Goal: Information Seeking & Learning: Find specific fact

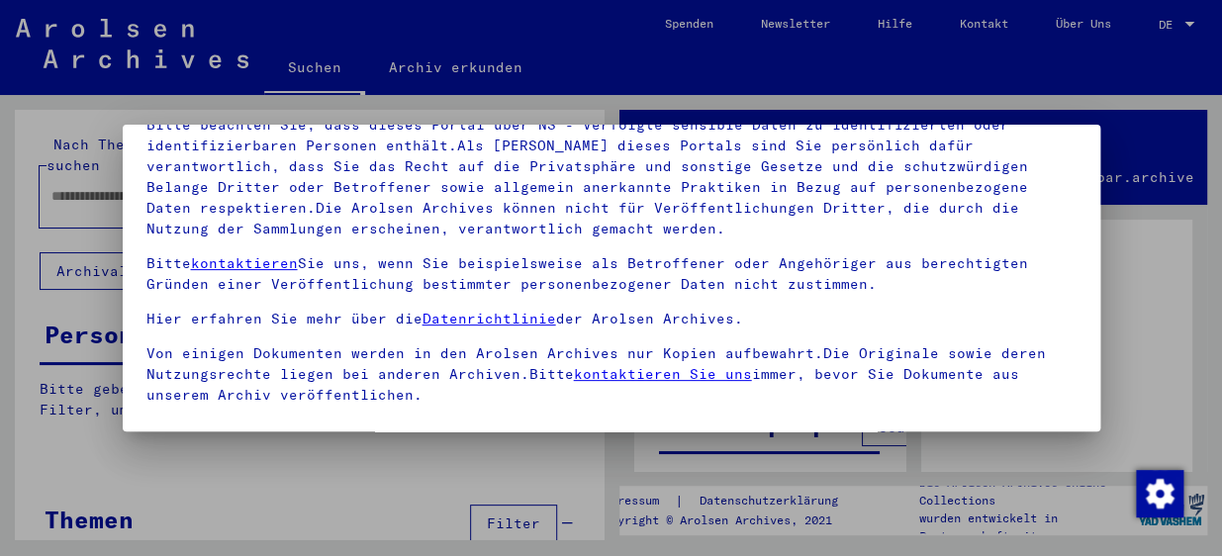
scroll to position [178, 0]
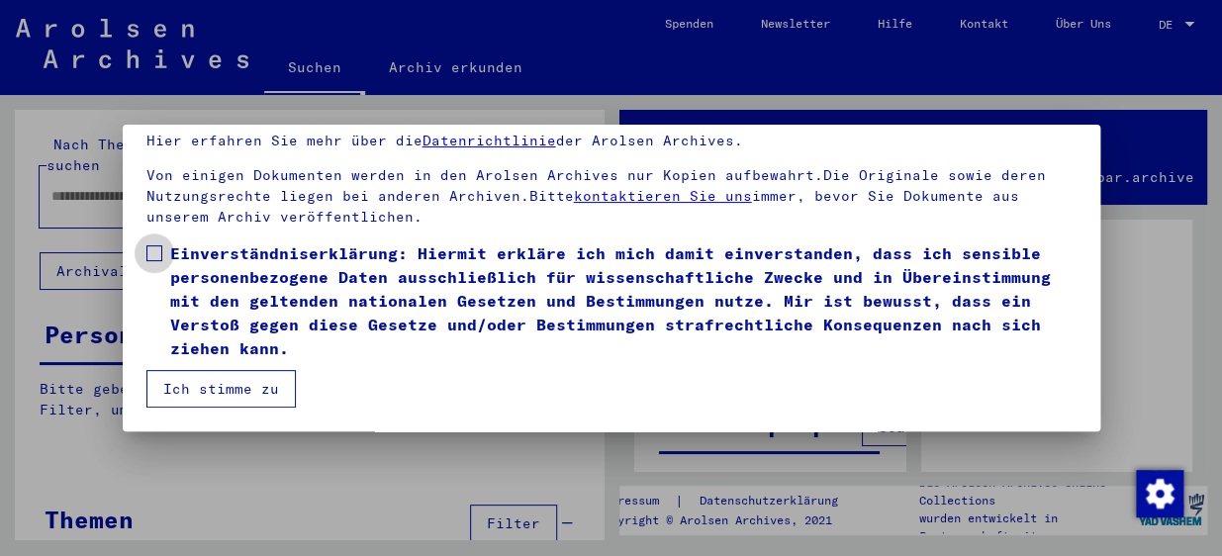
click at [371, 285] on span "Einverständniserklärung: Hiermit erkläre ich mich damit einverstanden, dass ich…" at bounding box center [623, 301] width 907 height 119
click at [210, 399] on button "Ich stimme zu" at bounding box center [220, 389] width 149 height 38
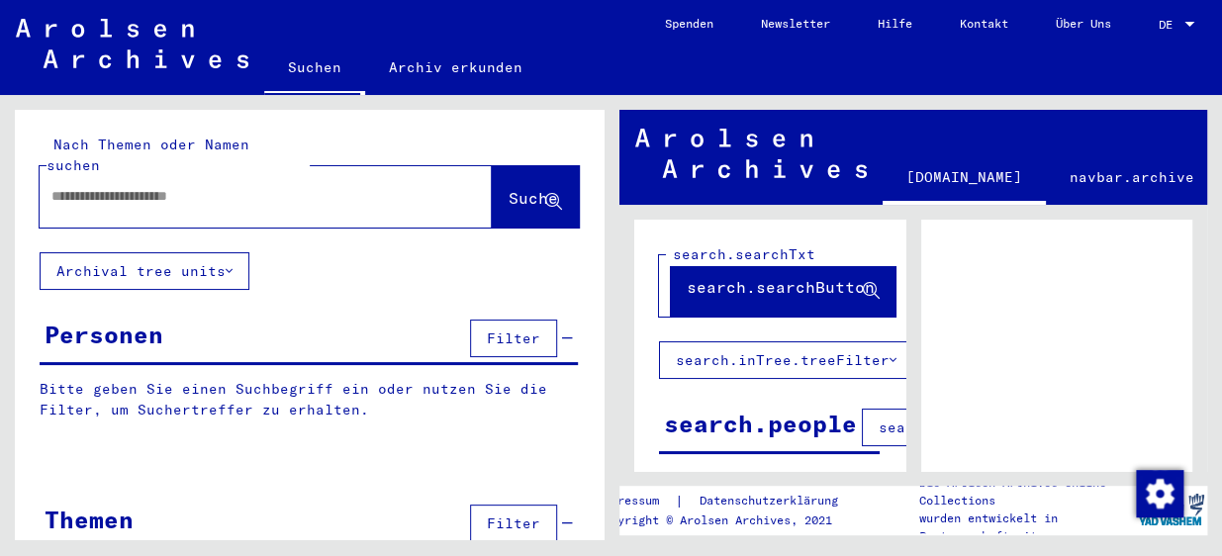
click at [160, 187] on div at bounding box center [242, 196] width 405 height 45
click at [169, 186] on input "text" at bounding box center [247, 196] width 393 height 21
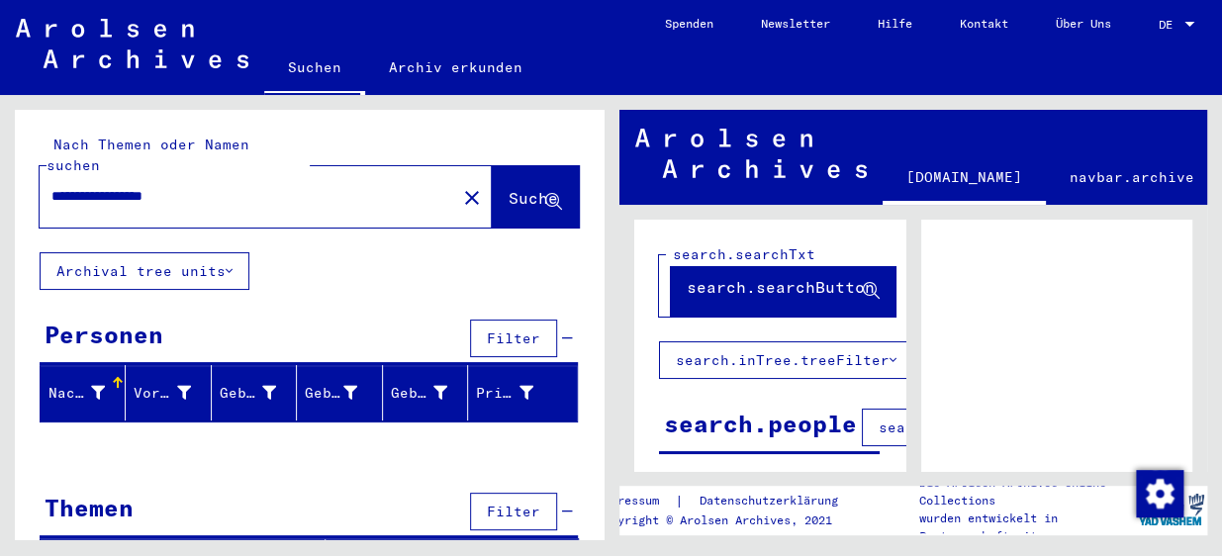
scroll to position [21, 0]
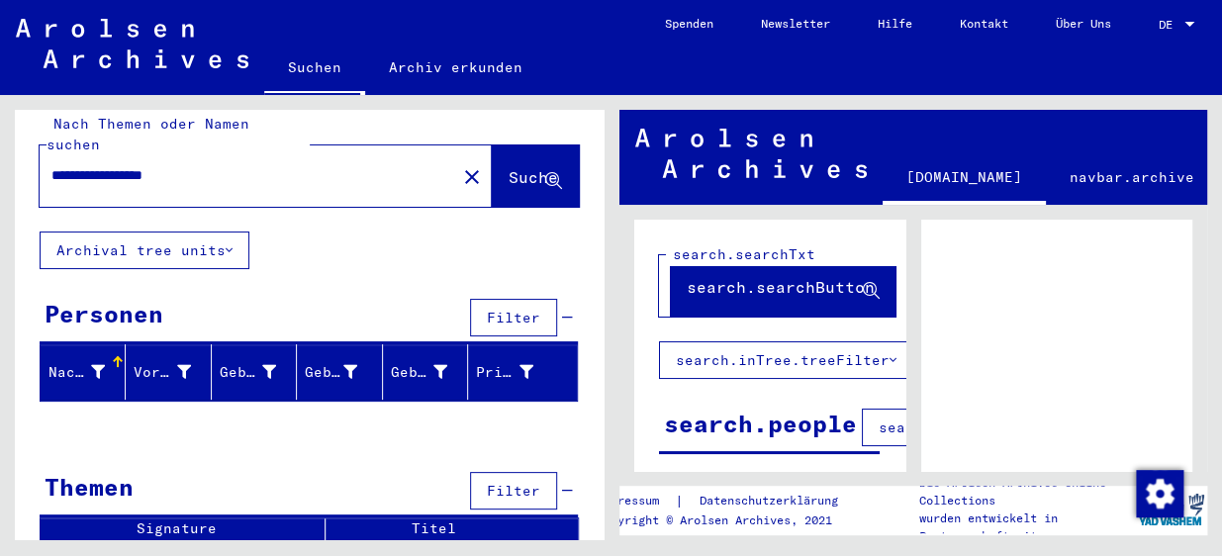
click at [206, 165] on input "**********" at bounding box center [247, 175] width 393 height 21
type input "*"
type input "**********"
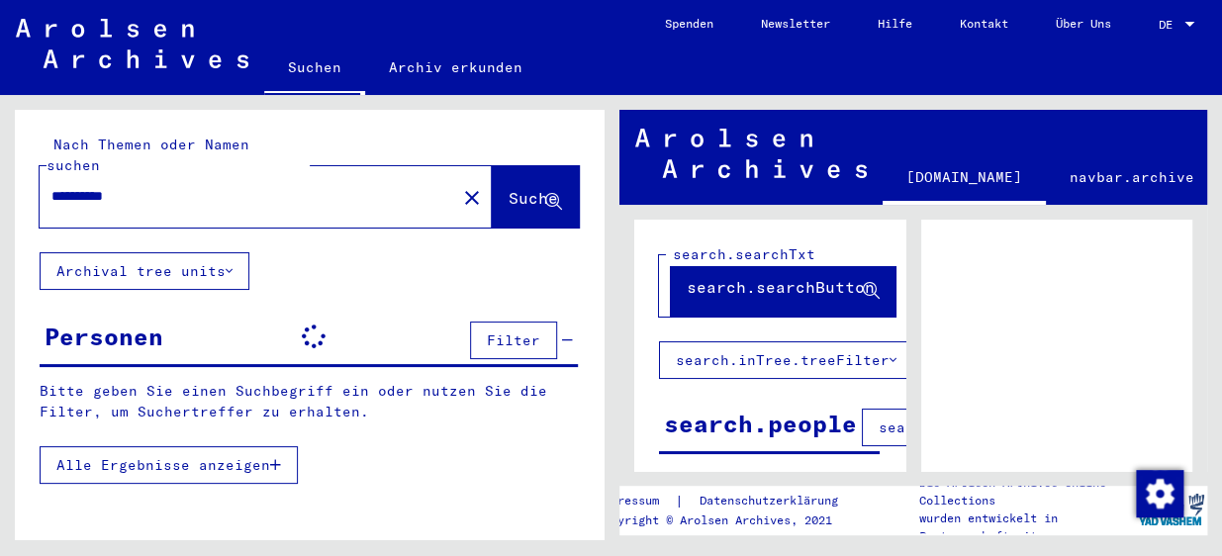
click at [23, 273] on div "**********" at bounding box center [309, 370] width 589 height 520
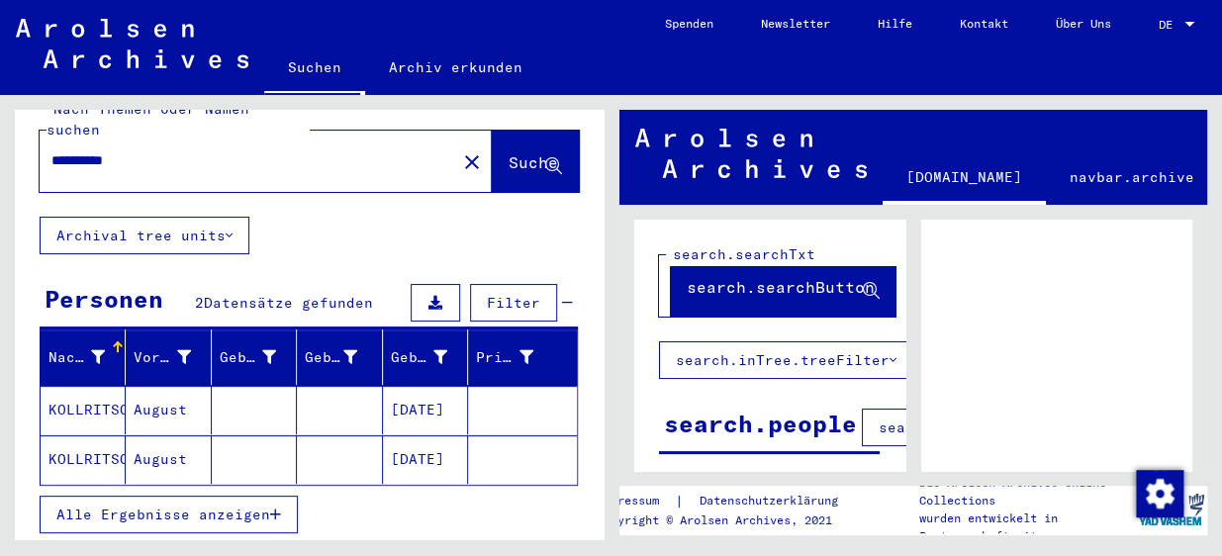
scroll to position [71, 0]
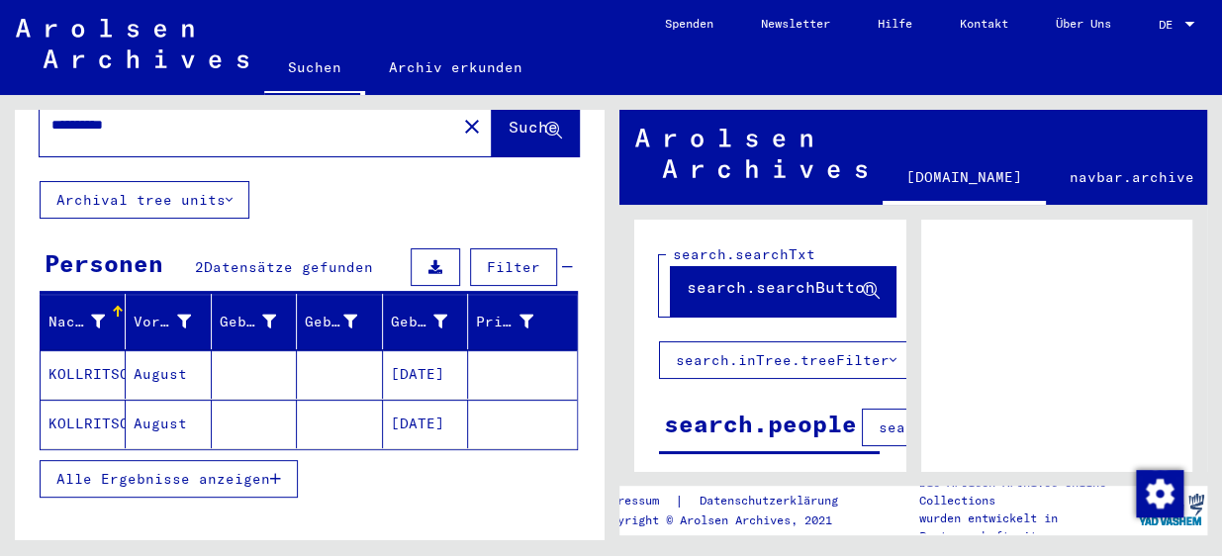
click at [78, 350] on mat-cell "KOLLRITSCH" at bounding box center [83, 374] width 85 height 49
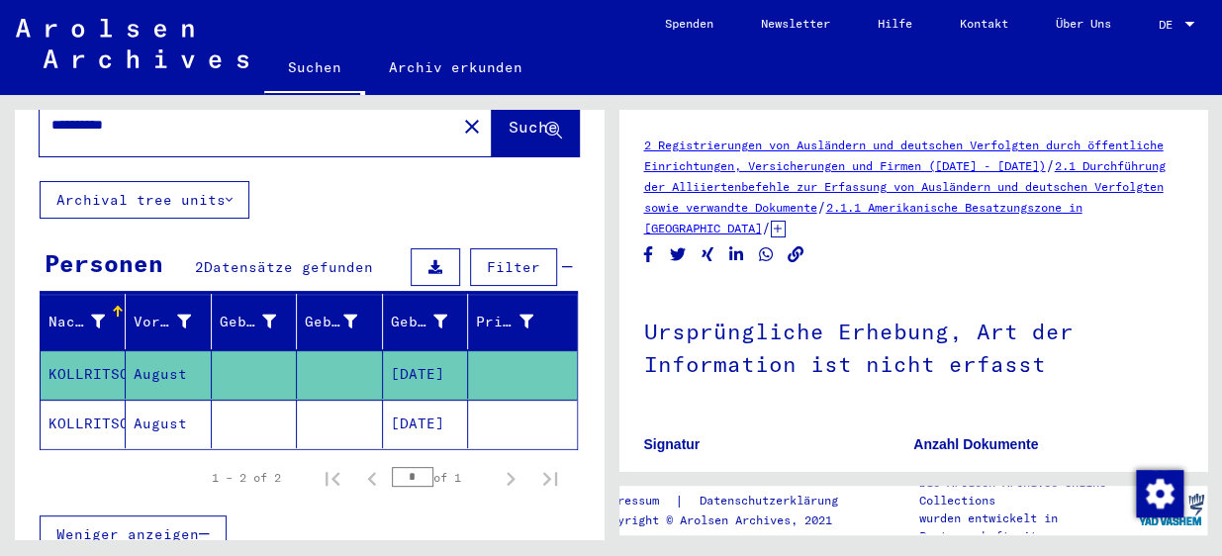
scroll to position [316, 0]
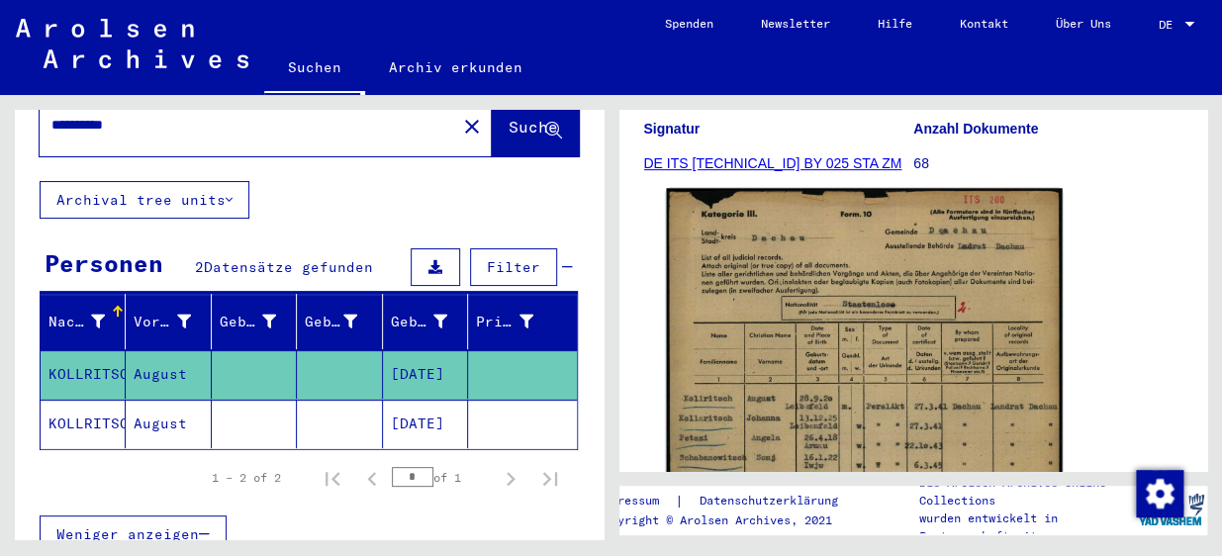
click at [910, 371] on img at bounding box center [864, 467] width 396 height 559
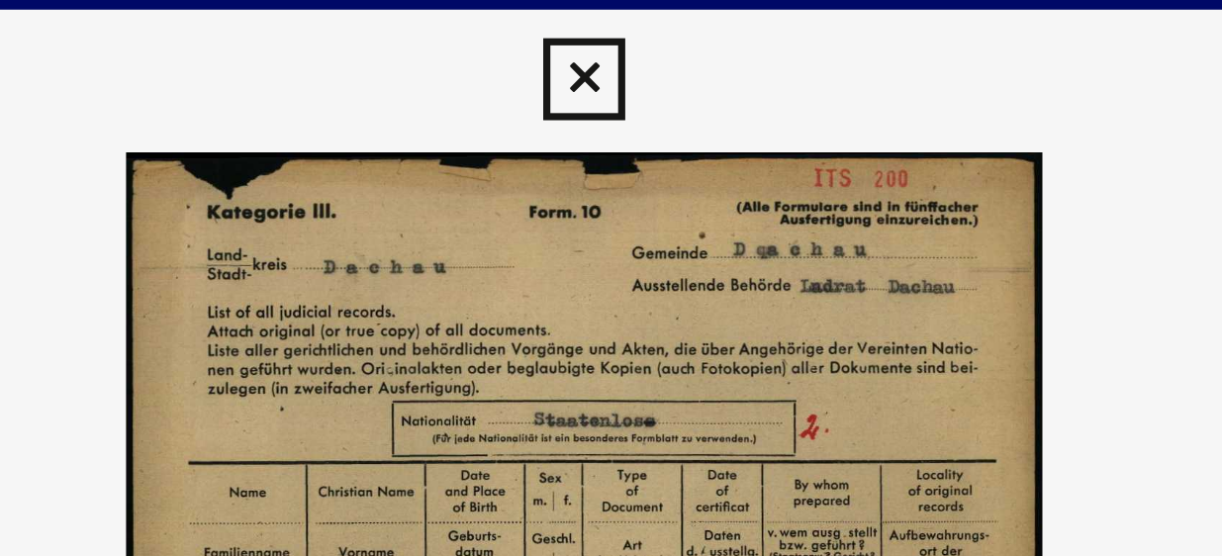
drag, startPoint x: 622, startPoint y: 208, endPoint x: 619, endPoint y: 76, distance: 131.7
click at [619, 76] on img at bounding box center [612, 228] width 978 height 358
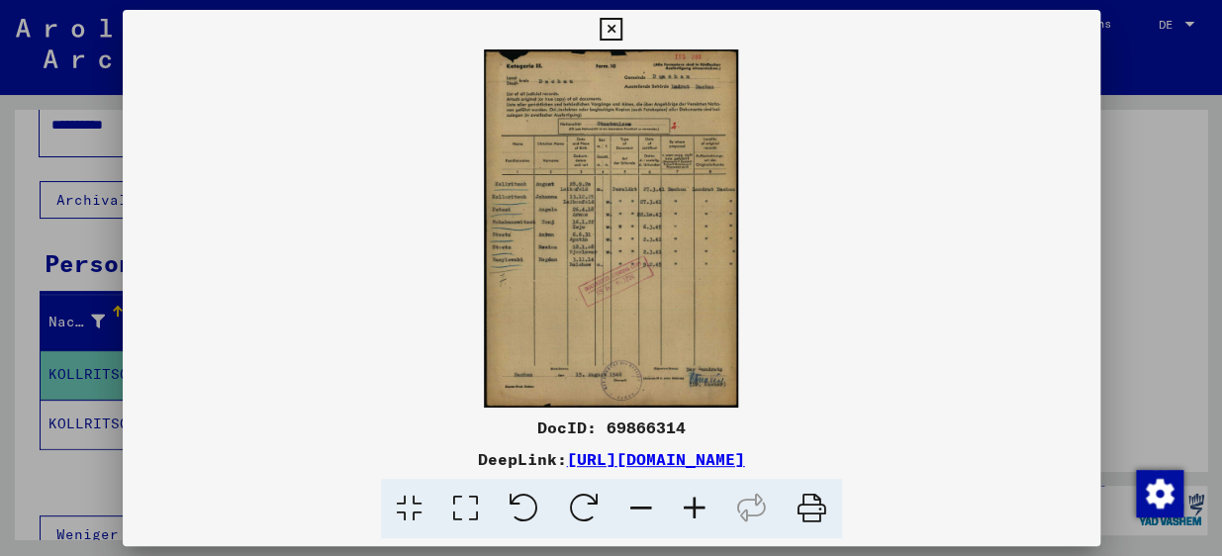
click at [1178, 306] on div at bounding box center [611, 278] width 1222 height 556
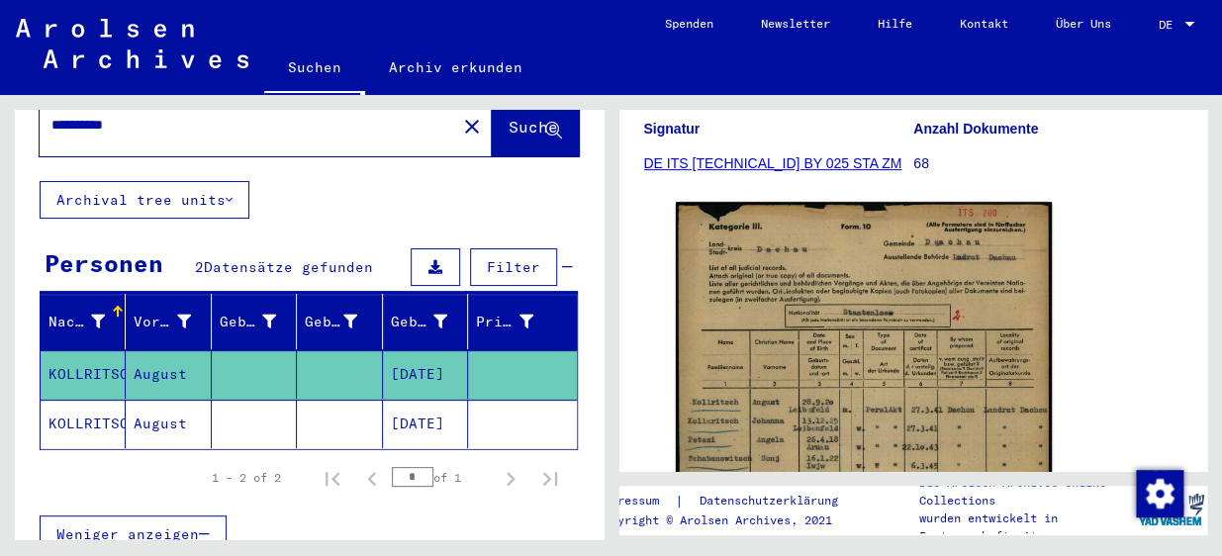
click at [501, 400] on mat-cell at bounding box center [522, 424] width 108 height 49
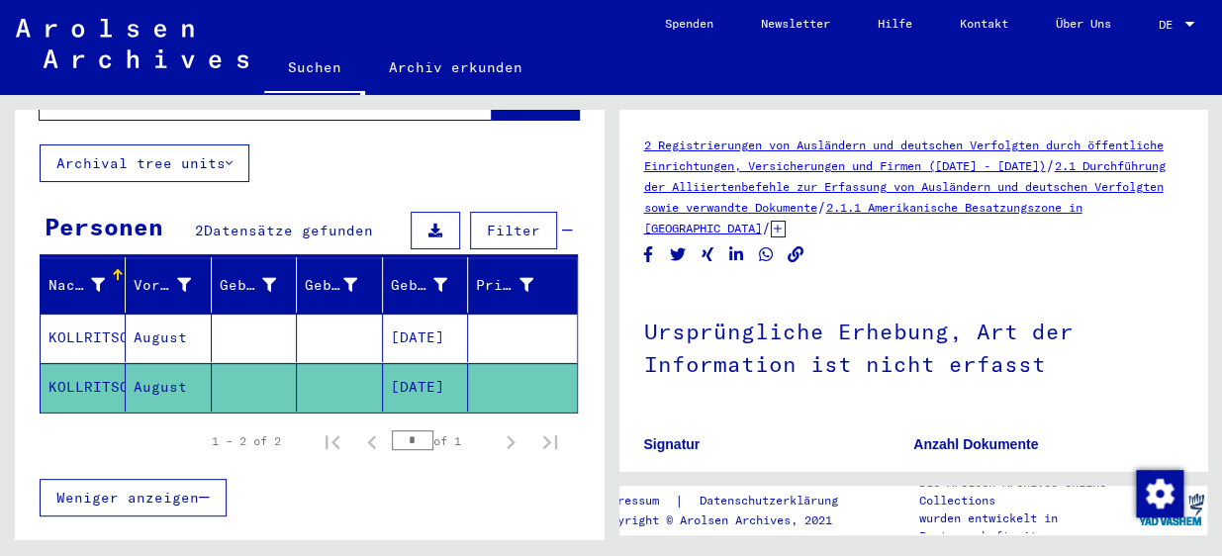
click at [644, 138] on link "2 Registrierungen von Ausländern und deutschen Verfolgten durch öffentliche Ein…" at bounding box center [904, 156] width 520 height 36
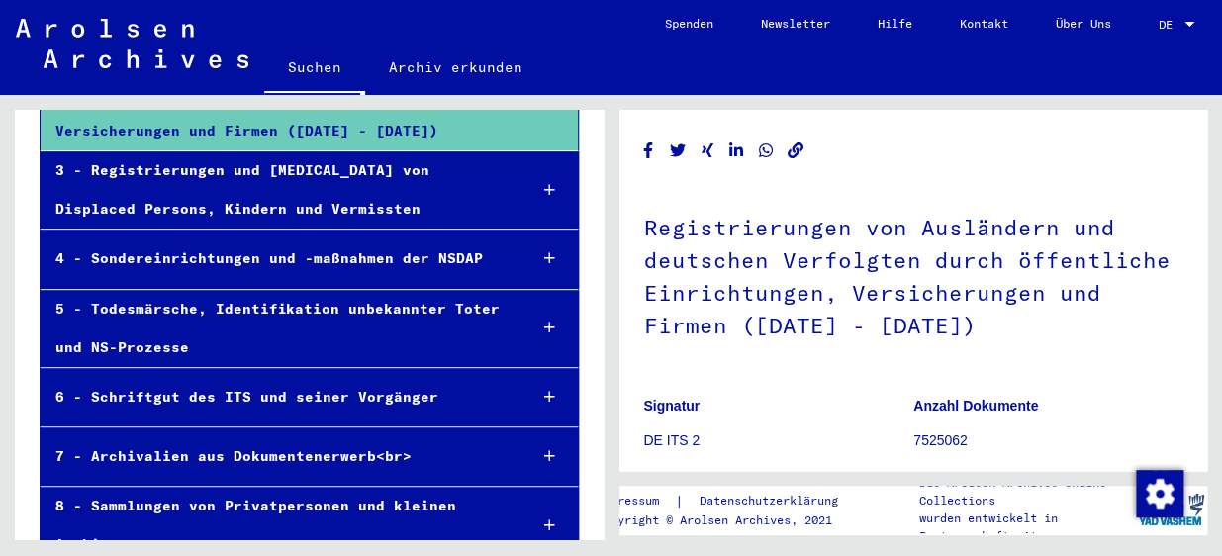
scroll to position [268, 0]
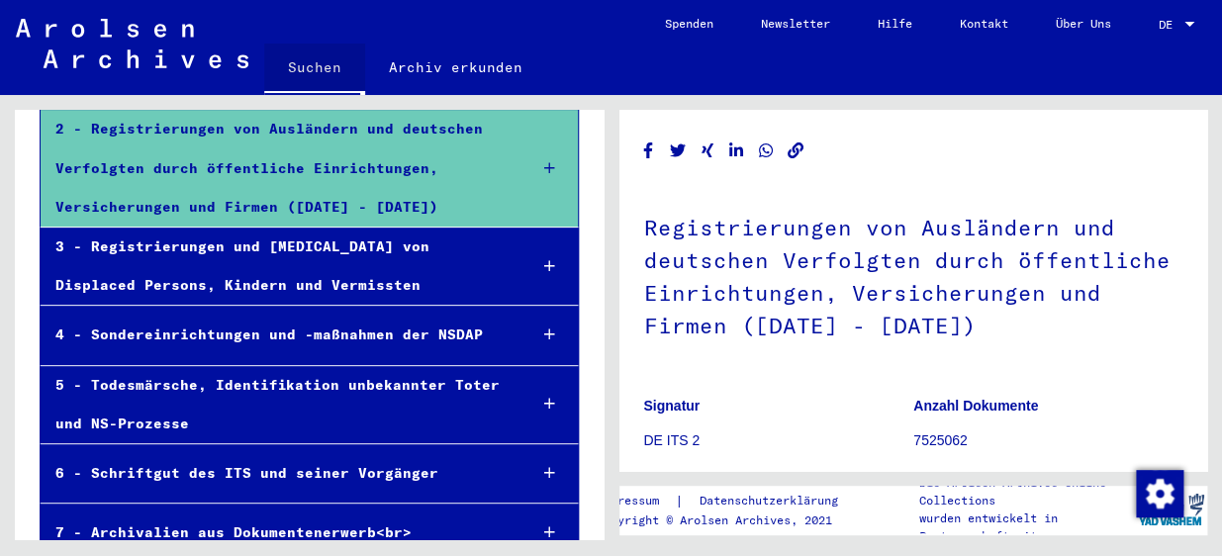
click at [324, 77] on link "Suchen" at bounding box center [314, 69] width 101 height 51
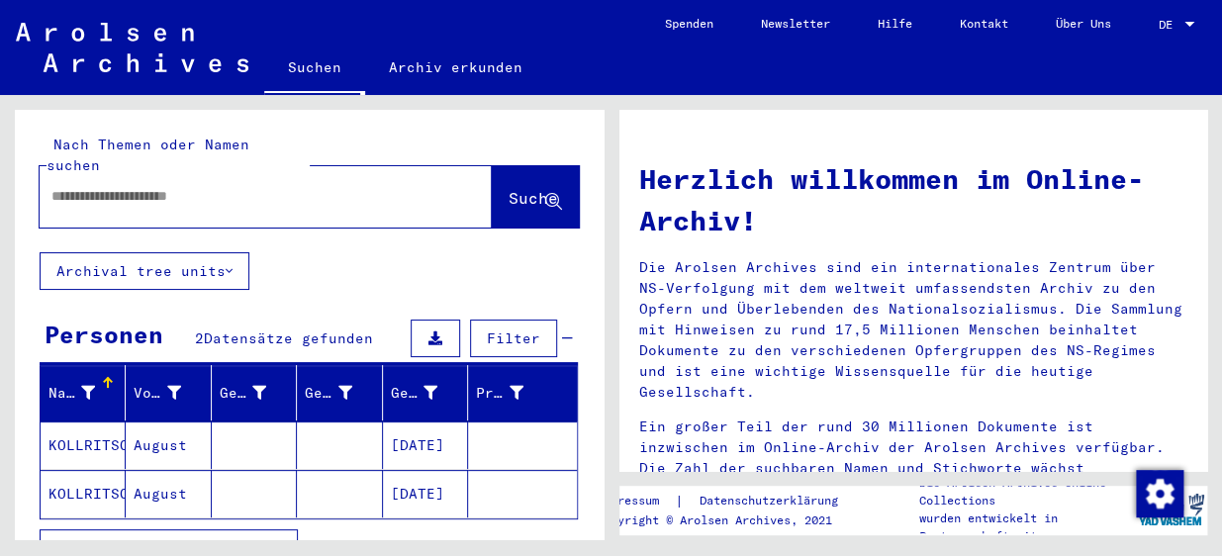
click at [207, 186] on div at bounding box center [236, 196] width 393 height 45
click at [248, 186] on input "text" at bounding box center [241, 196] width 381 height 21
